Goal: Task Accomplishment & Management: Manage account settings

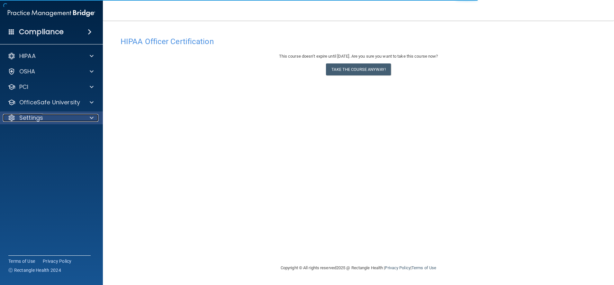
click at [90, 121] on span at bounding box center [92, 118] width 4 height 8
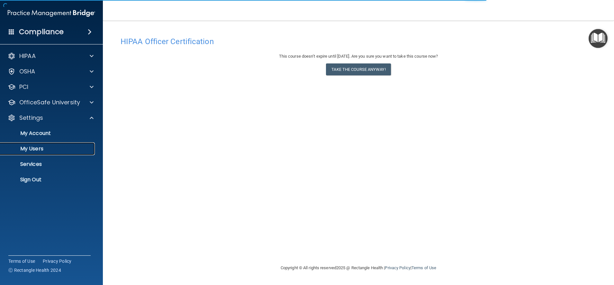
click at [58, 146] on p "My Users" at bounding box center [48, 148] width 88 height 6
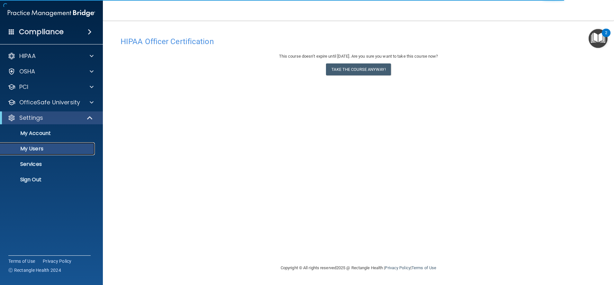
select select "20"
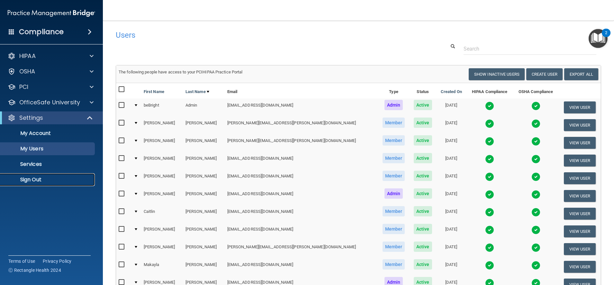
click at [45, 178] on p "Sign Out" at bounding box center [48, 179] width 88 height 6
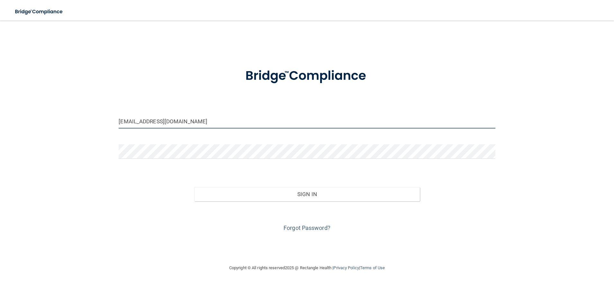
click at [190, 120] on input "[EMAIL_ADDRESS][DOMAIN_NAME]" at bounding box center [307, 121] width 377 height 14
type input "[EMAIL_ADDRESS][DOMAIN_NAME]"
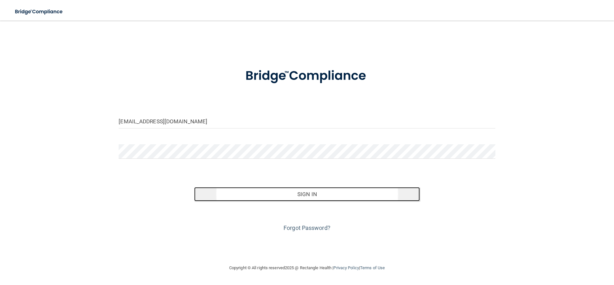
click at [236, 192] on button "Sign In" at bounding box center [307, 194] width 226 height 14
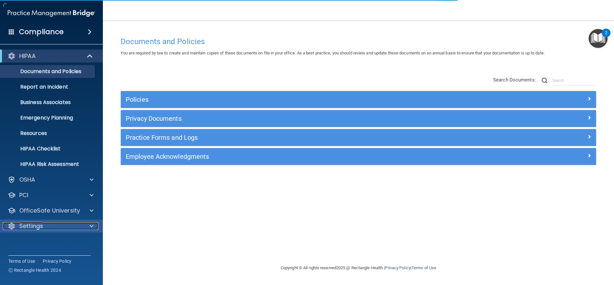
click at [91, 229] on span at bounding box center [92, 226] width 4 height 8
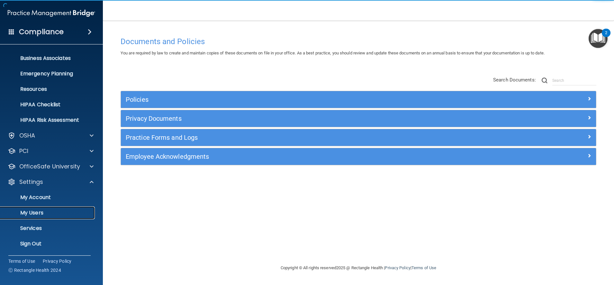
click at [50, 211] on p "My Users" at bounding box center [48, 212] width 88 height 6
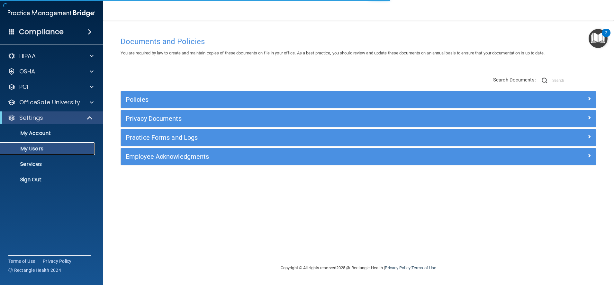
select select "20"
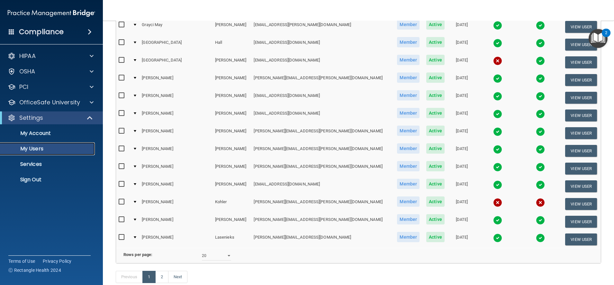
scroll to position [218, 0]
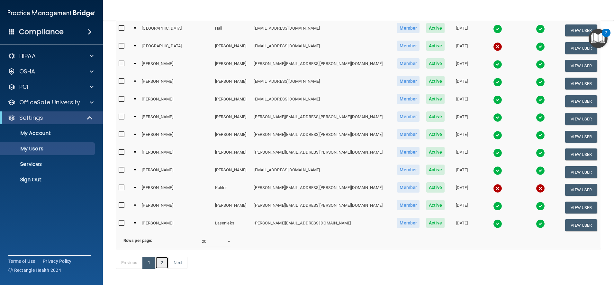
click at [159, 268] on link "2" at bounding box center [161, 262] width 13 height 12
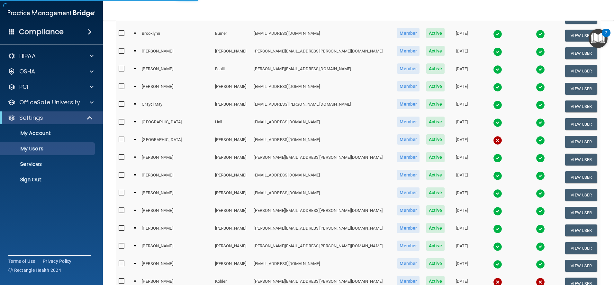
scroll to position [123, 0]
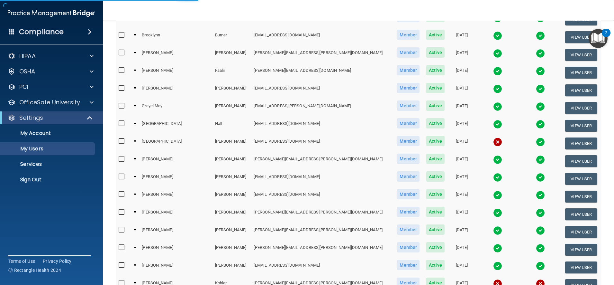
select select "20"
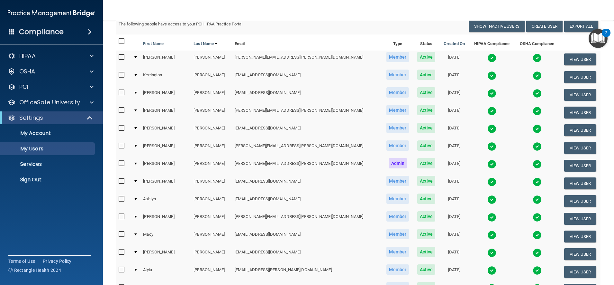
scroll to position [34, 0]
